Goal: Transaction & Acquisition: Obtain resource

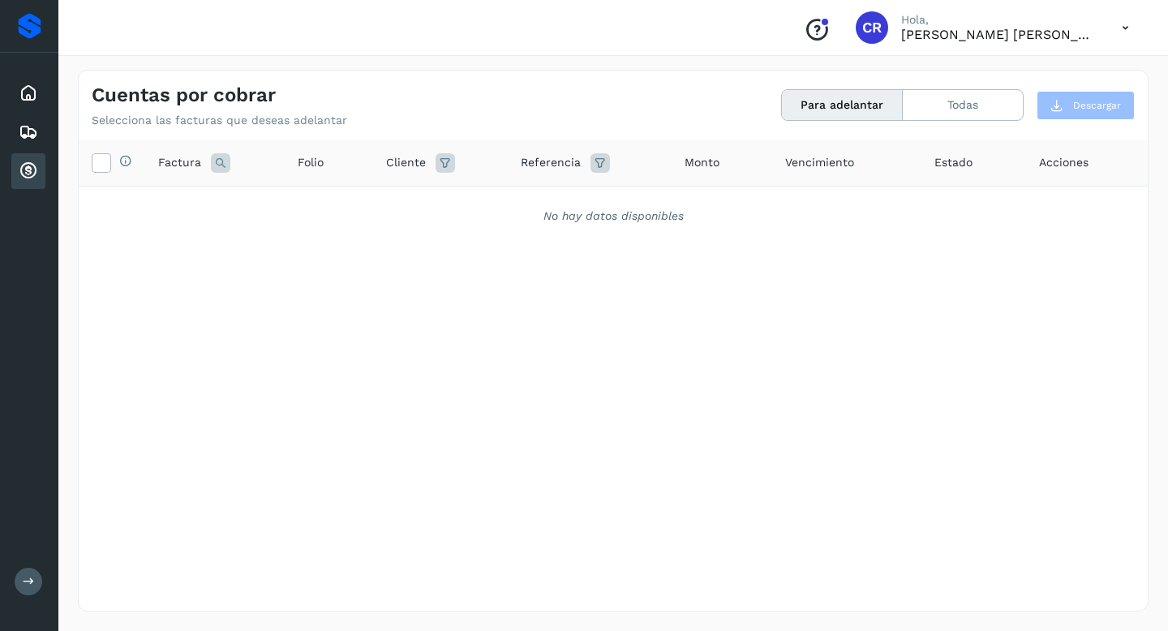
click at [15, 87] on div "Inicio" at bounding box center [28, 93] width 34 height 36
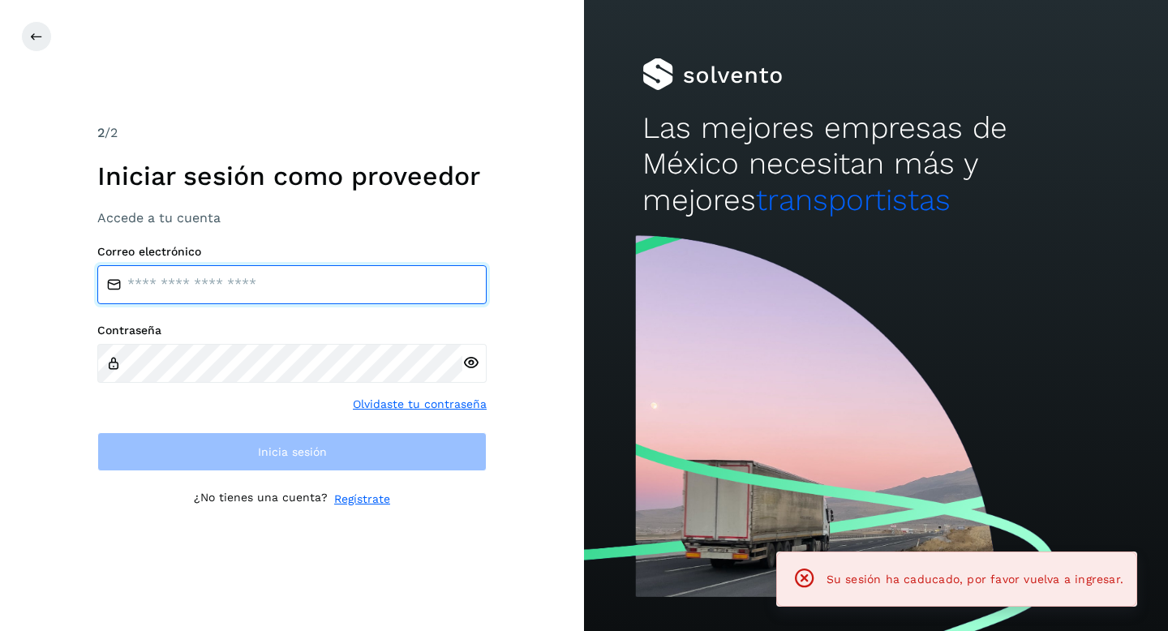
type input "**********"
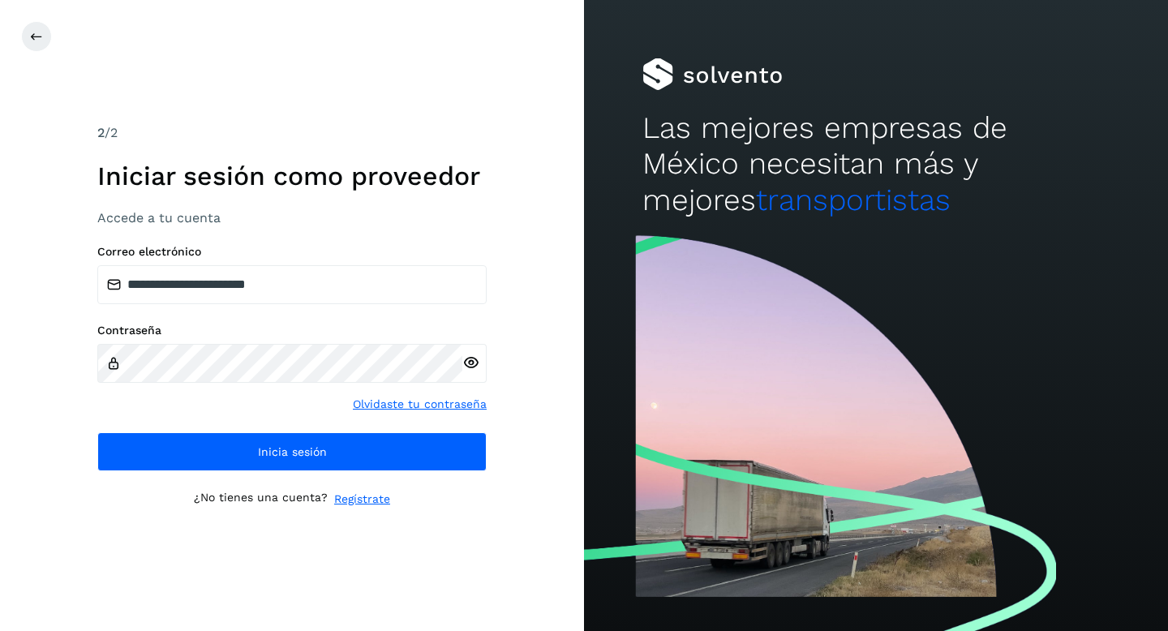
click at [341, 429] on div "**********" at bounding box center [291, 358] width 389 height 226
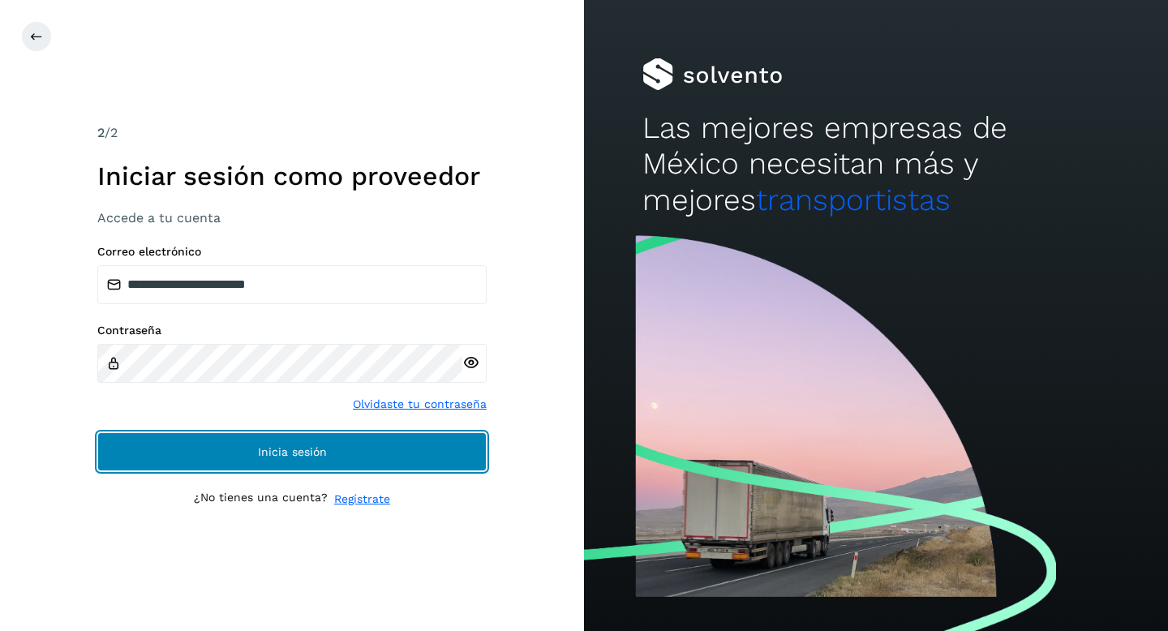
click at [334, 443] on button "Inicia sesión" at bounding box center [291, 451] width 389 height 39
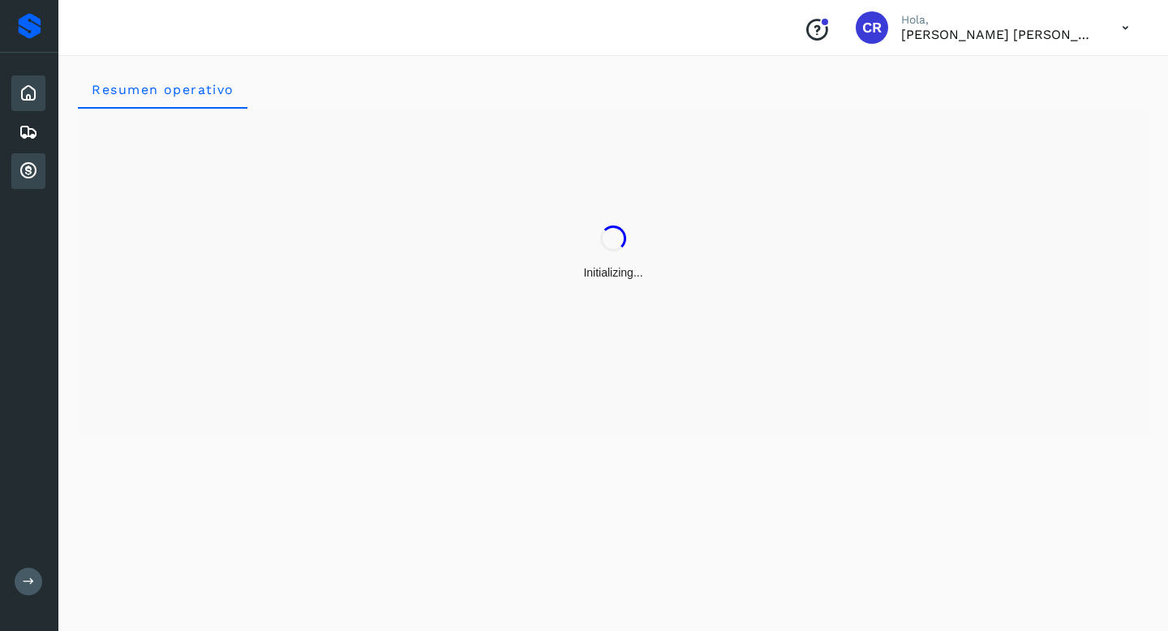
click at [44, 169] on div "Cuentas por cobrar" at bounding box center [28, 171] width 34 height 36
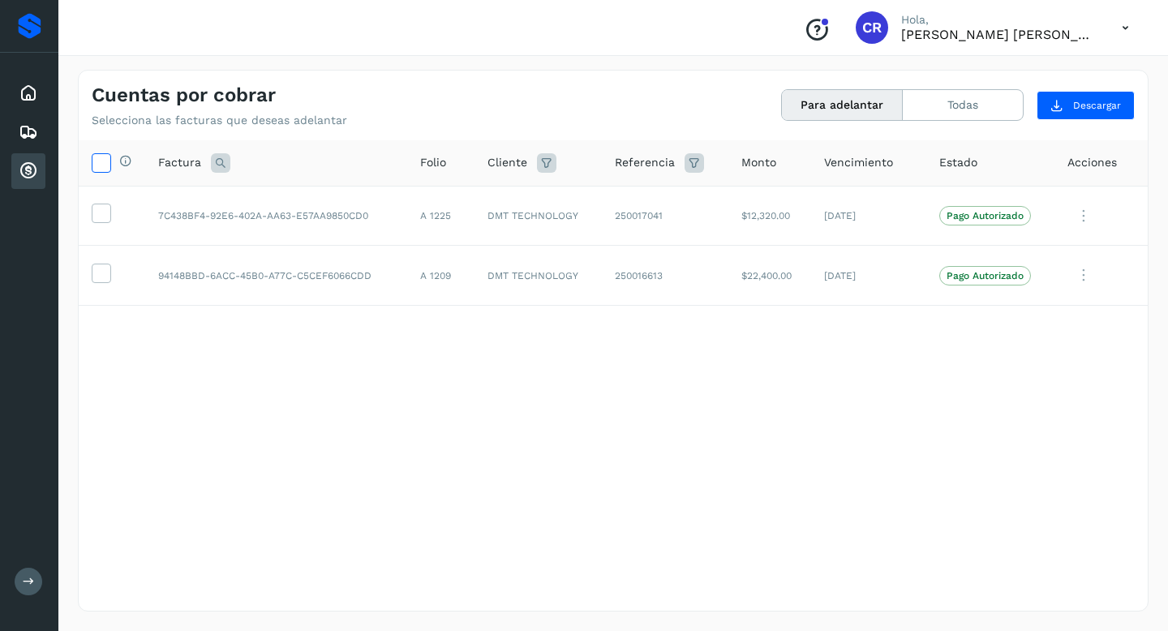
click at [99, 164] on icon at bounding box center [100, 161] width 17 height 17
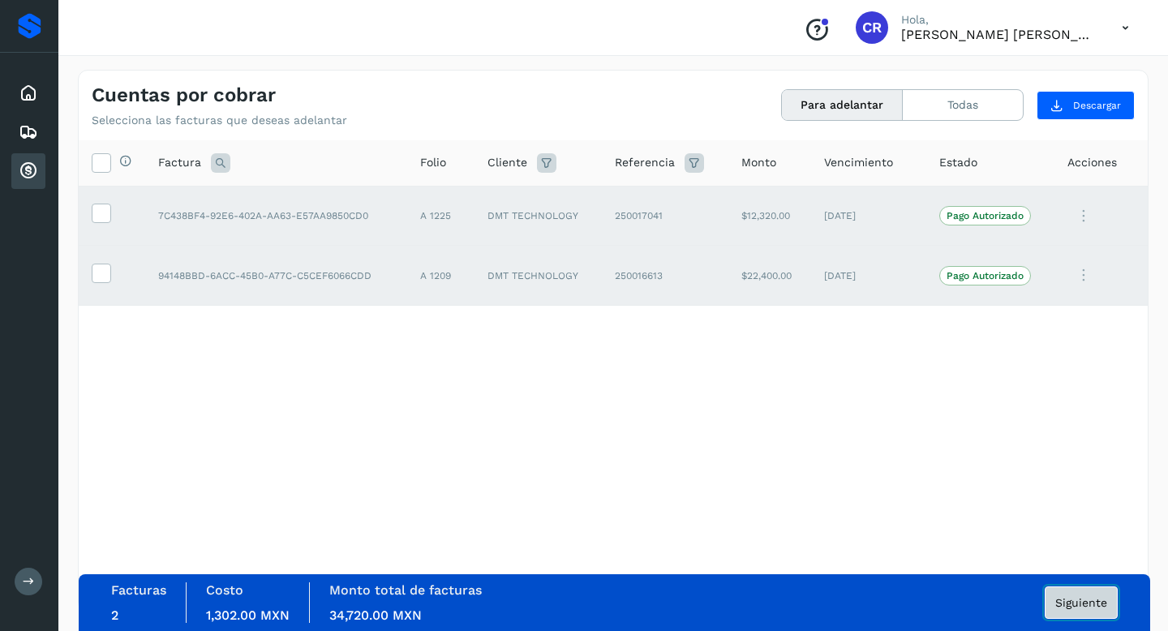
click at [1067, 600] on span "Siguiente" at bounding box center [1081, 602] width 52 height 11
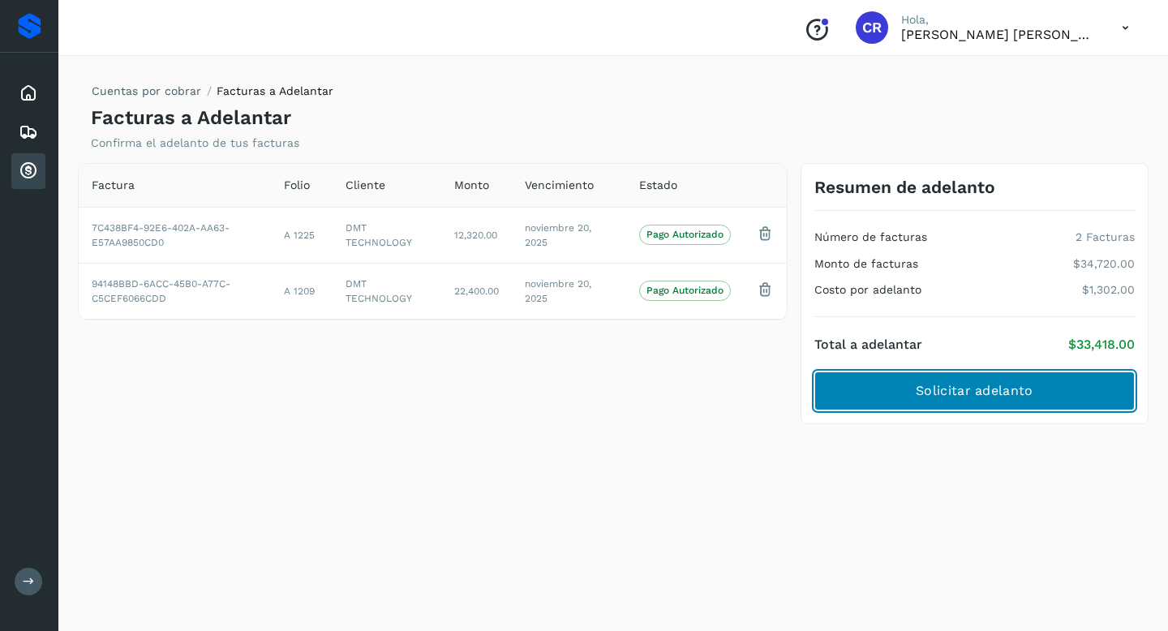
click at [883, 388] on button "Solicitar adelanto" at bounding box center [974, 390] width 320 height 39
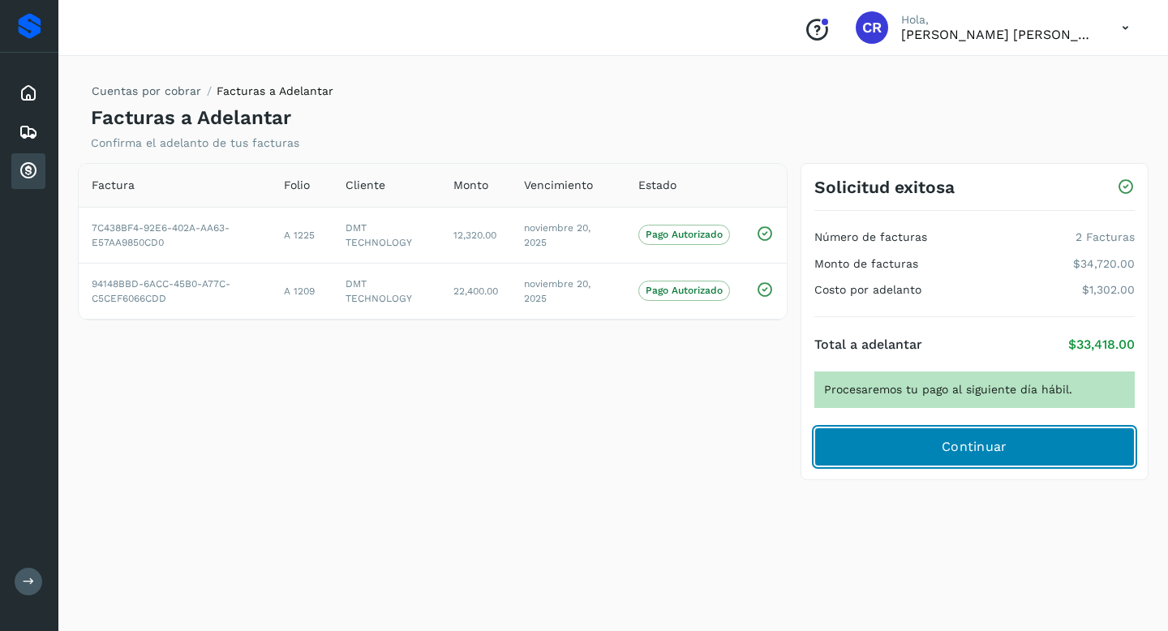
click at [889, 442] on button "Continuar" at bounding box center [974, 446] width 320 height 39
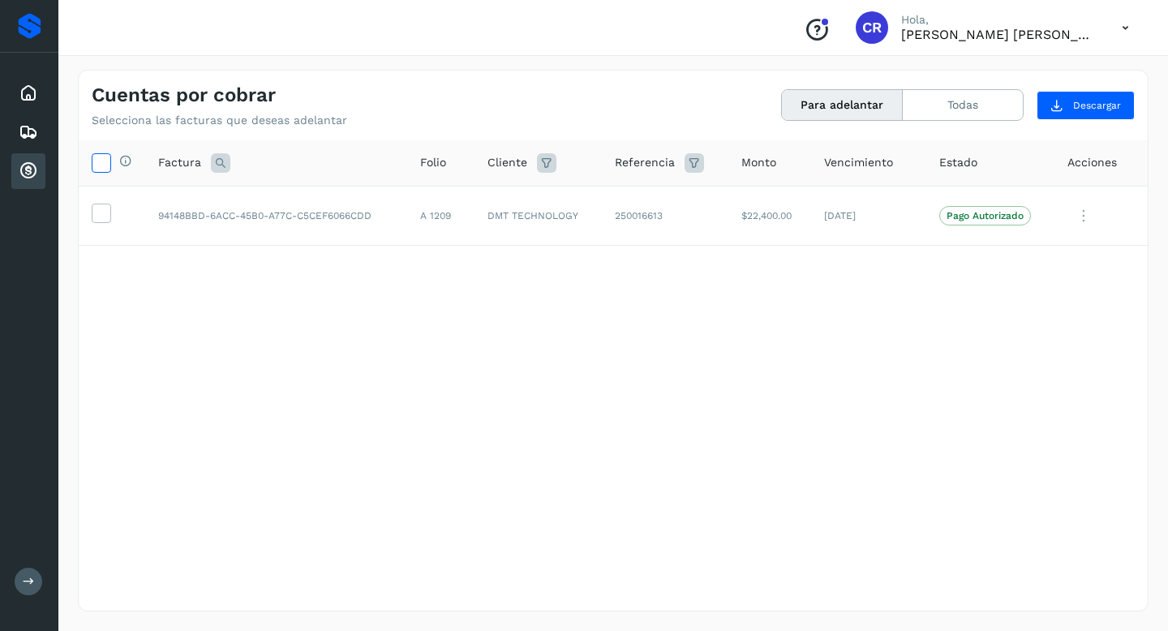
click at [103, 165] on icon at bounding box center [100, 161] width 17 height 17
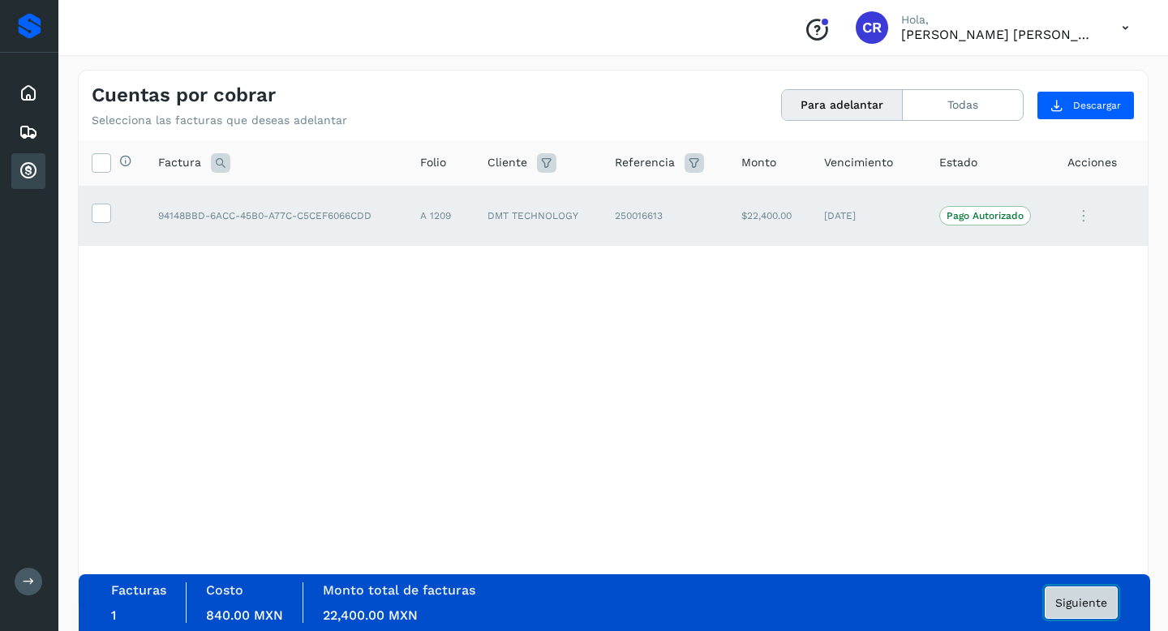
click at [1089, 614] on button "Siguiente" at bounding box center [1081, 602] width 73 height 32
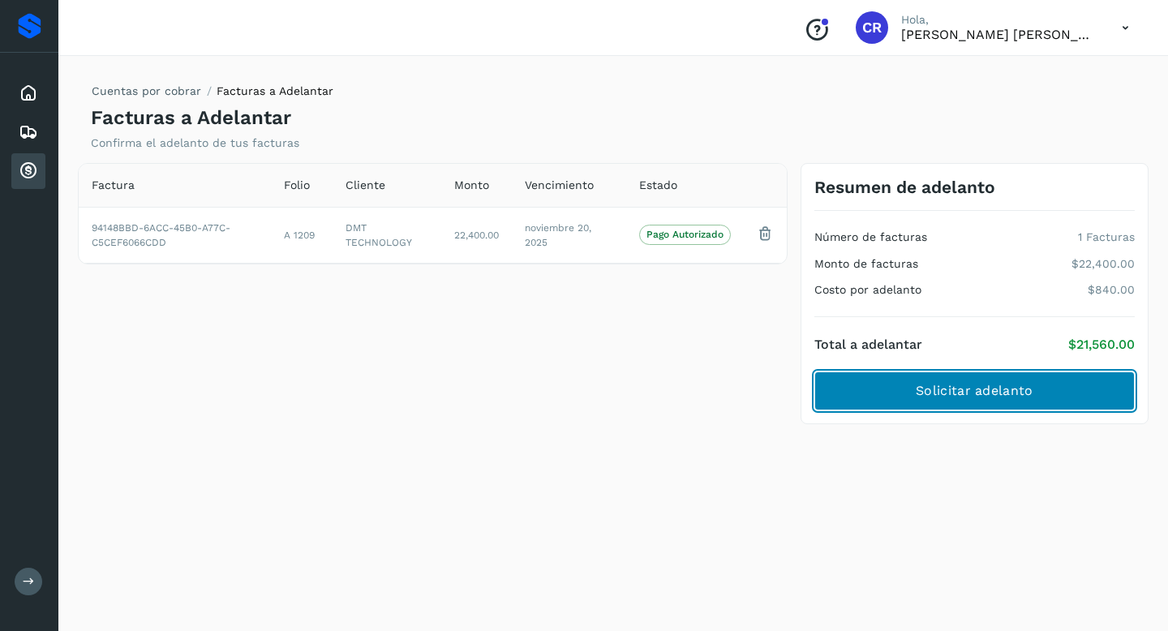
click at [958, 392] on span "Solicitar adelanto" at bounding box center [974, 391] width 117 height 18
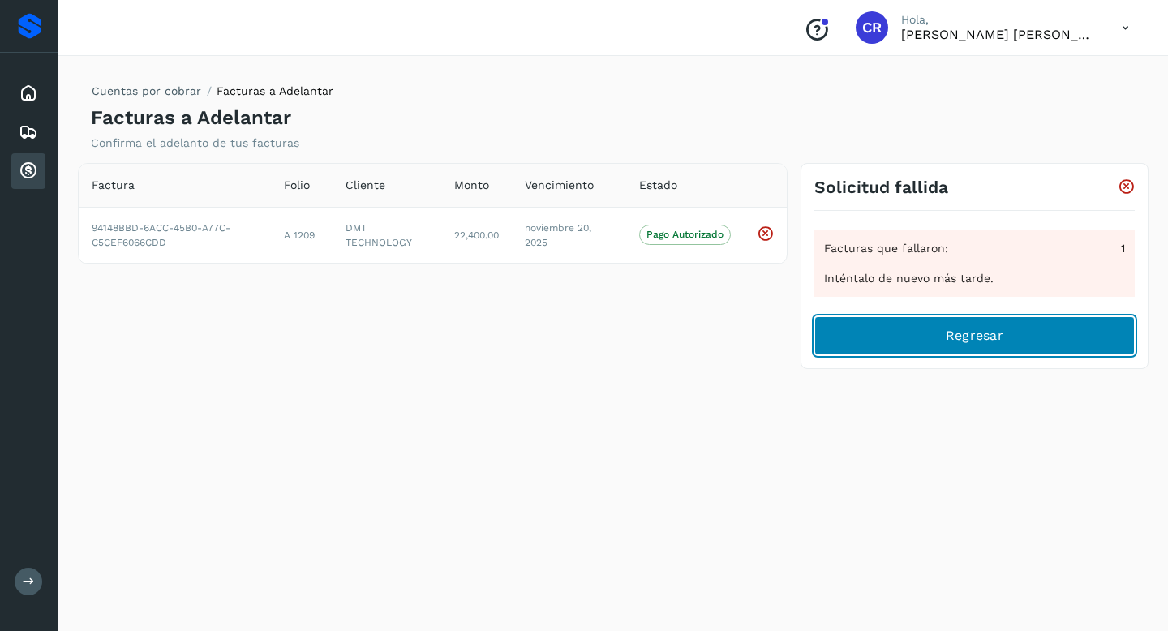
click at [916, 330] on button "Regresar" at bounding box center [974, 335] width 320 height 39
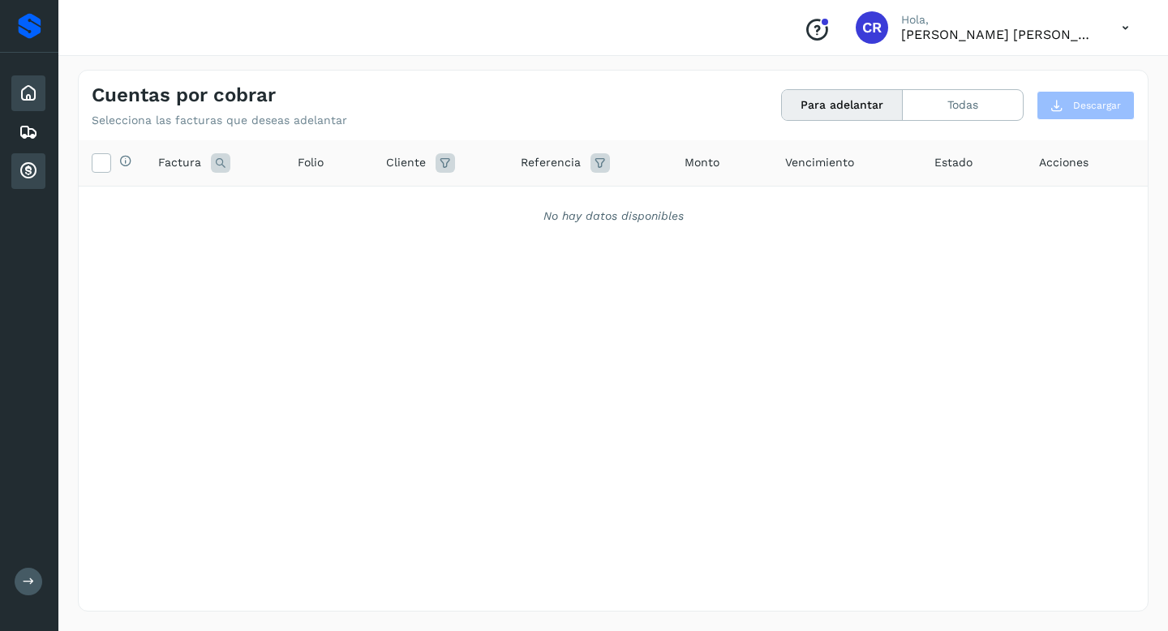
click at [36, 86] on icon at bounding box center [28, 93] width 19 height 19
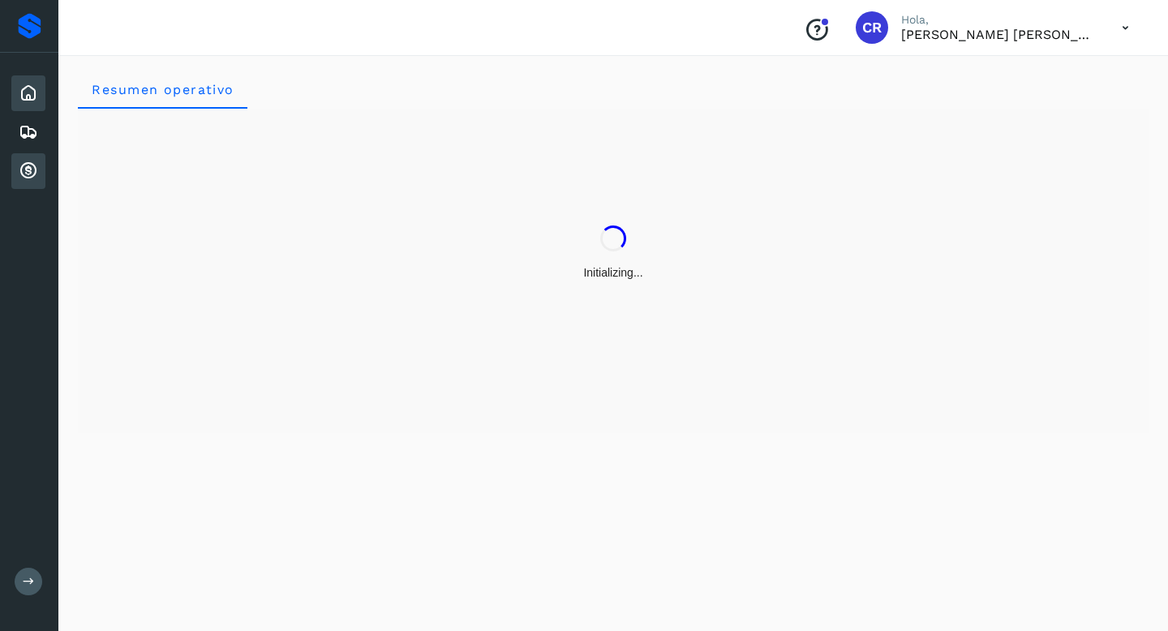
click at [32, 184] on div "Cuentas por cobrar" at bounding box center [28, 171] width 34 height 36
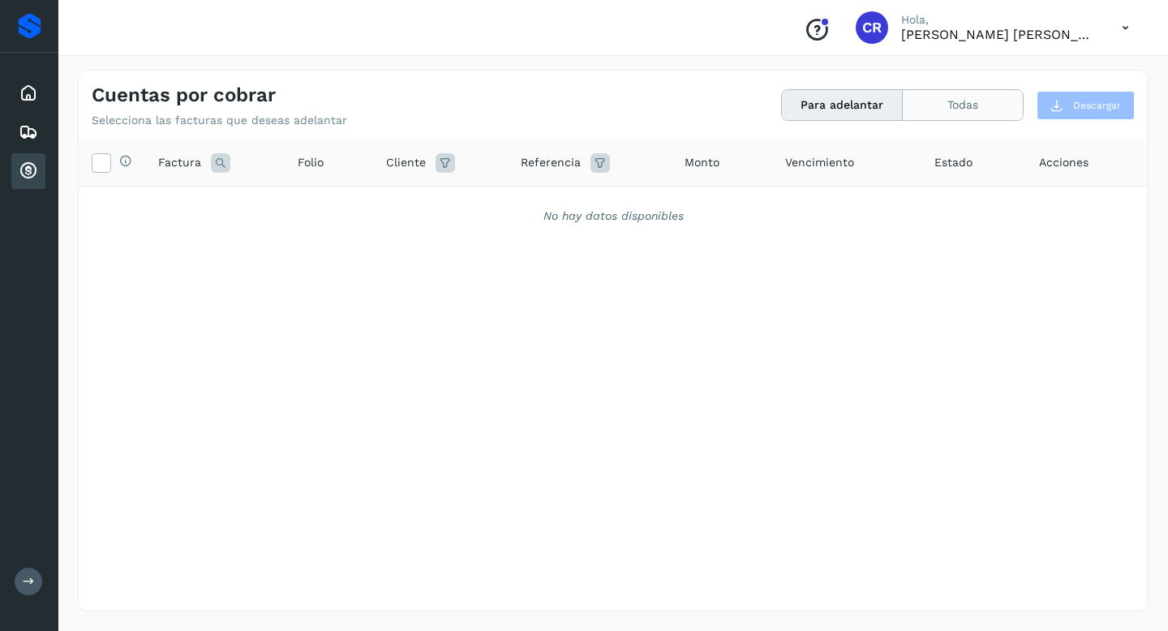
click at [974, 97] on button "Todas" at bounding box center [963, 105] width 120 height 30
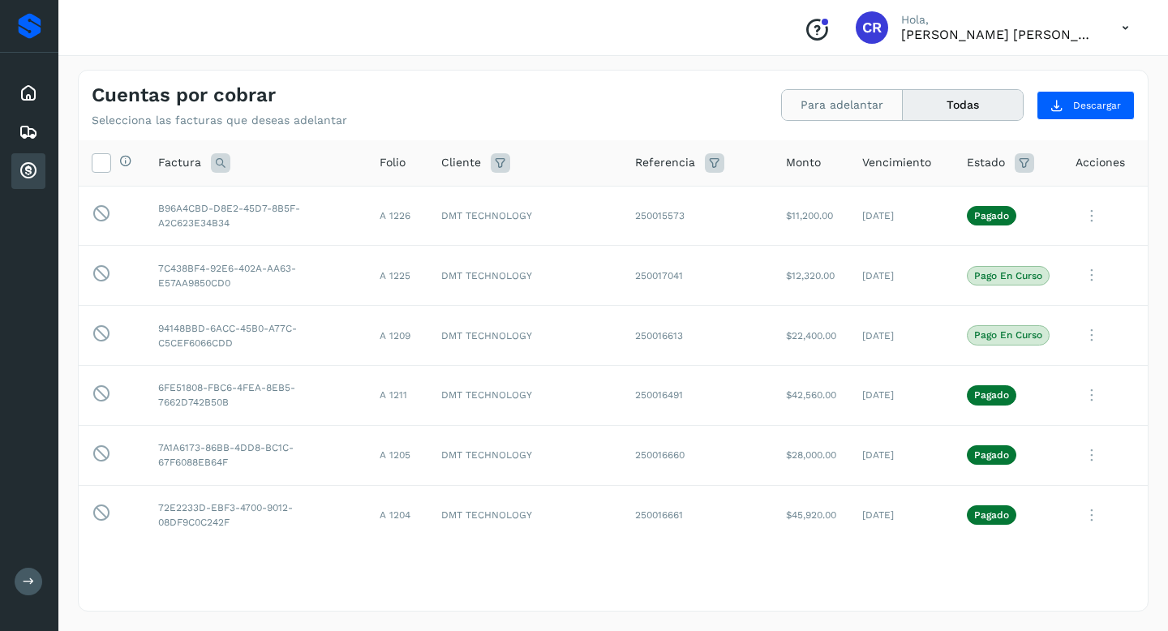
click at [851, 97] on button "Para adelantar" at bounding box center [842, 105] width 121 height 30
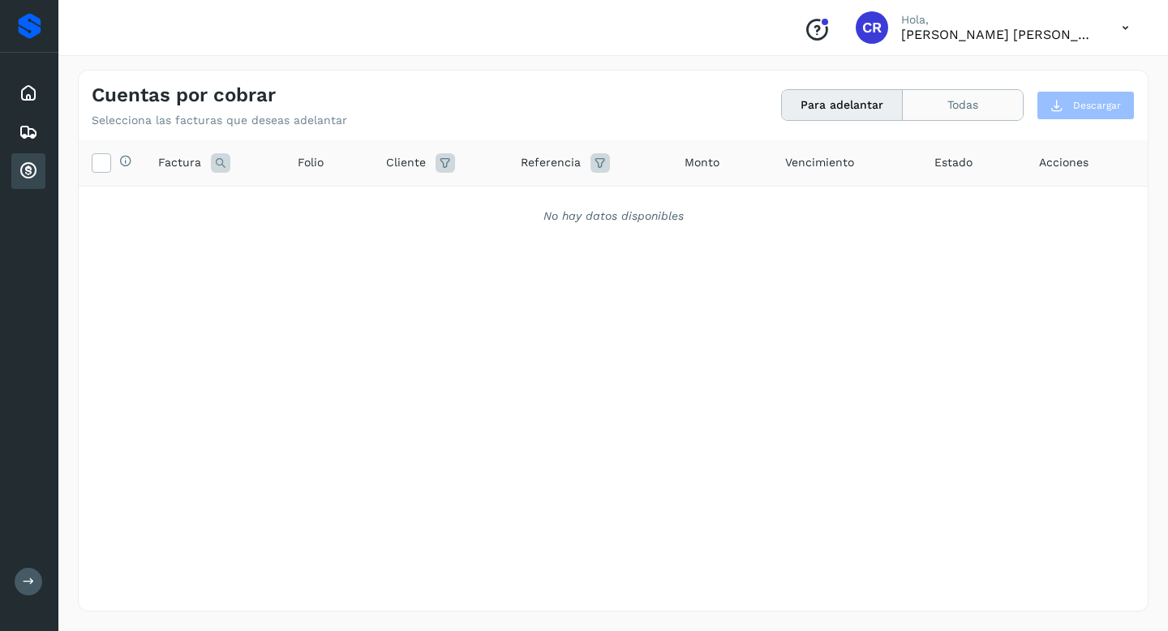
click at [950, 104] on button "Todas" at bounding box center [963, 105] width 120 height 30
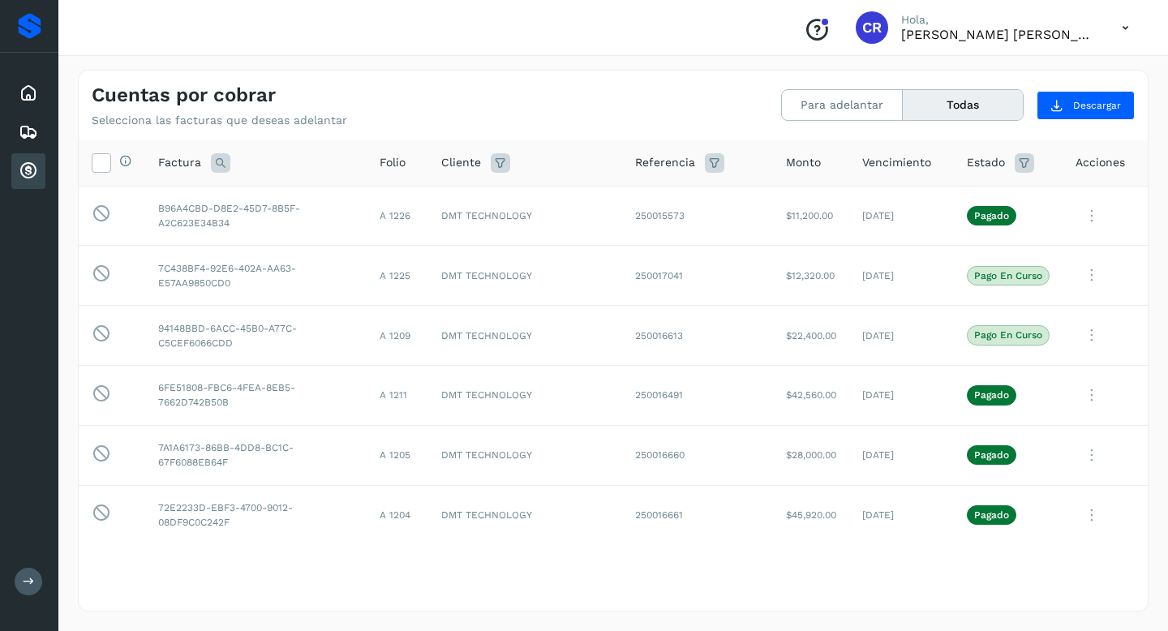
click at [778, 109] on div "Cuentas por cobrar Selecciona las facturas que deseas adelantar Para adelantar …" at bounding box center [613, 99] width 1069 height 57
click at [809, 108] on button "Para adelantar" at bounding box center [842, 105] width 121 height 30
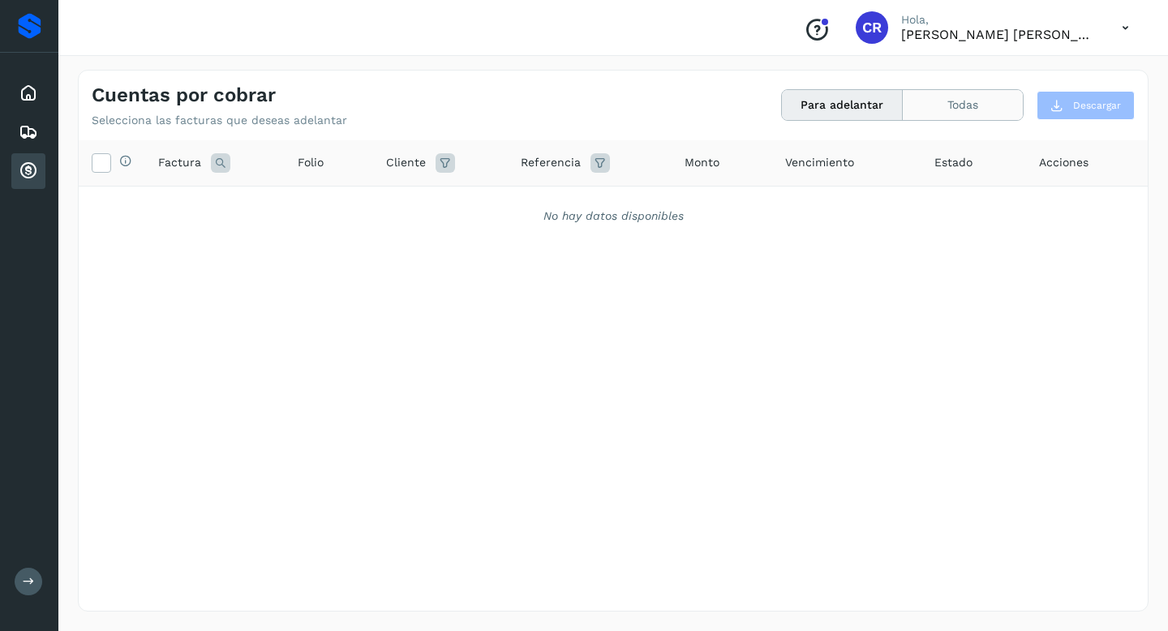
click at [957, 109] on button "Todas" at bounding box center [963, 105] width 120 height 30
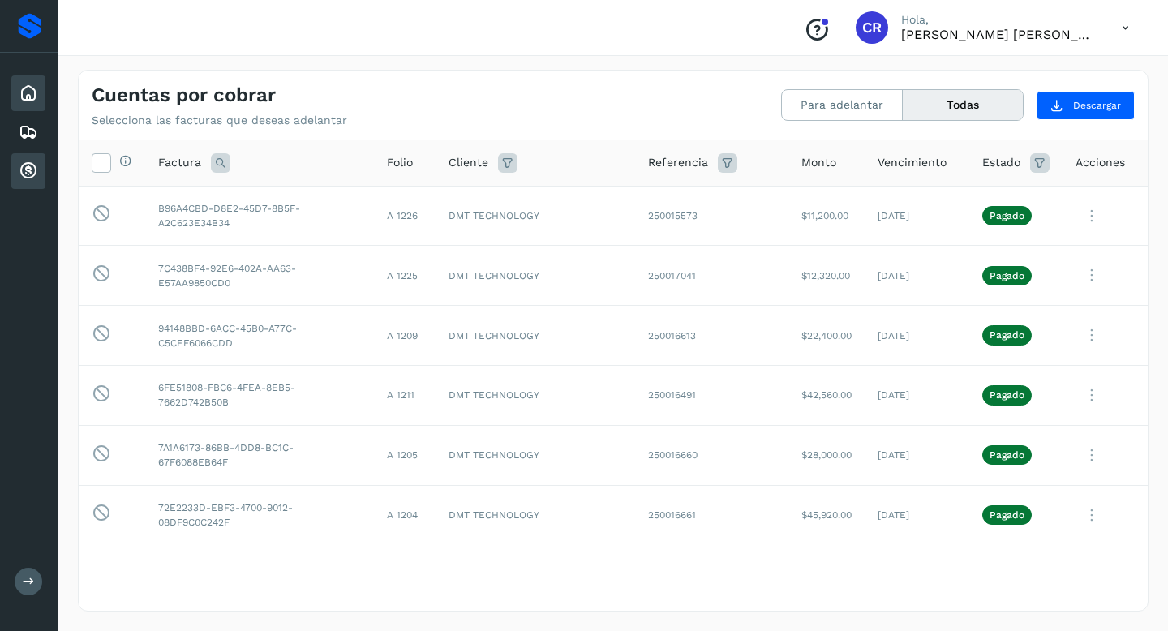
click at [36, 89] on icon at bounding box center [28, 93] width 19 height 19
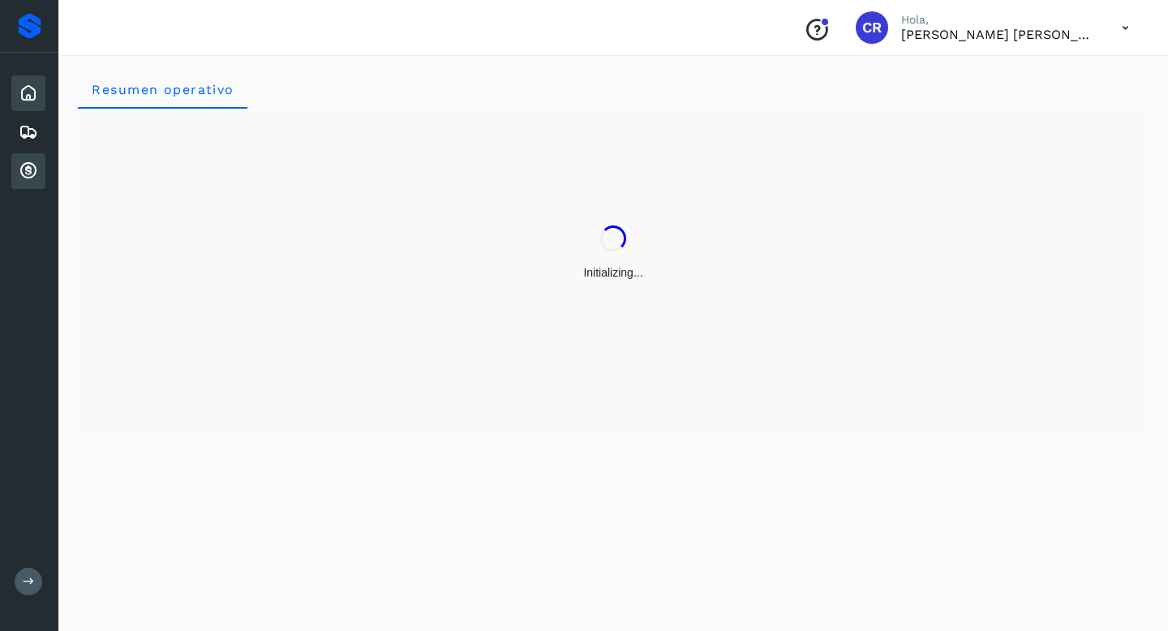
click at [32, 171] on icon at bounding box center [28, 170] width 19 height 19
